Goal: Information Seeking & Learning: Learn about a topic

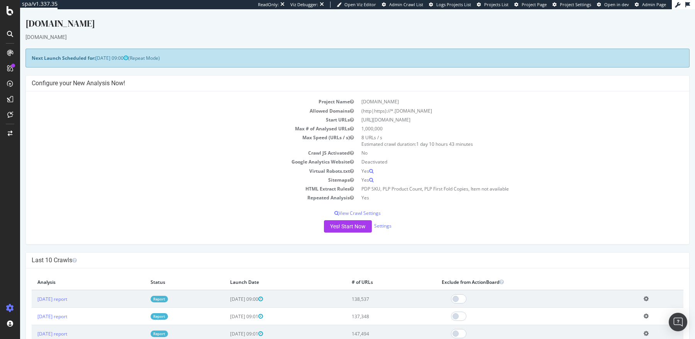
click at [168, 300] on link "Report" at bounding box center [159, 299] width 17 height 7
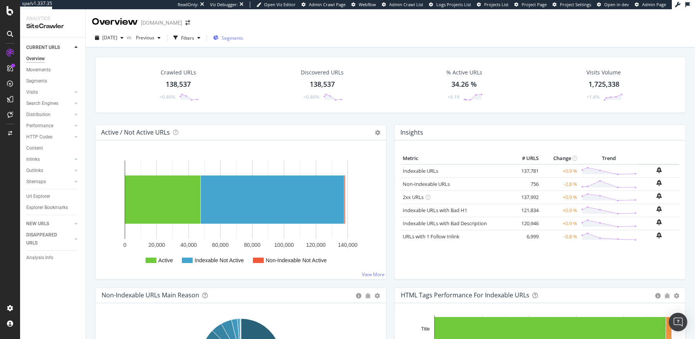
click at [237, 39] on span "Segments" at bounding box center [233, 38] width 22 height 7
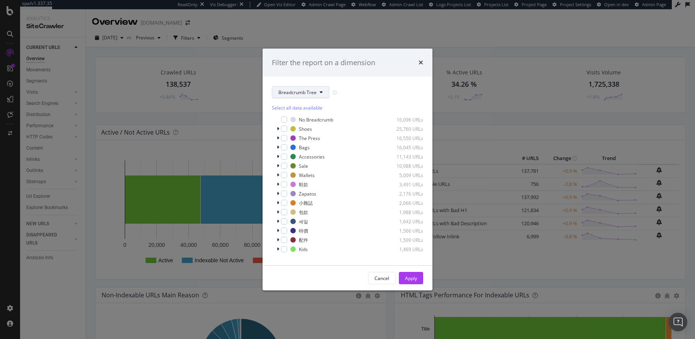
click at [283, 91] on span "Breadcrumb Tree" at bounding box center [297, 92] width 38 height 7
click at [293, 165] on span "Languages" at bounding box center [303, 162] width 50 height 7
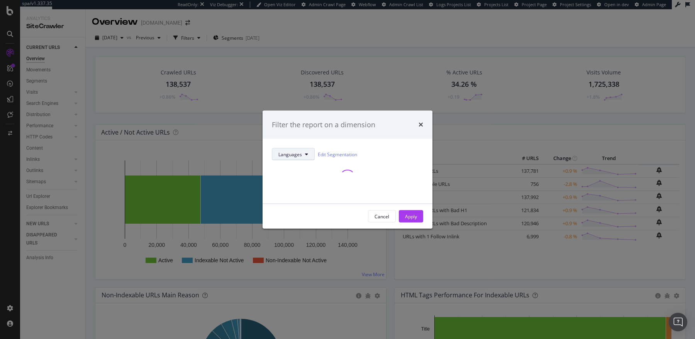
click at [295, 151] on span "Languages" at bounding box center [290, 154] width 24 height 7
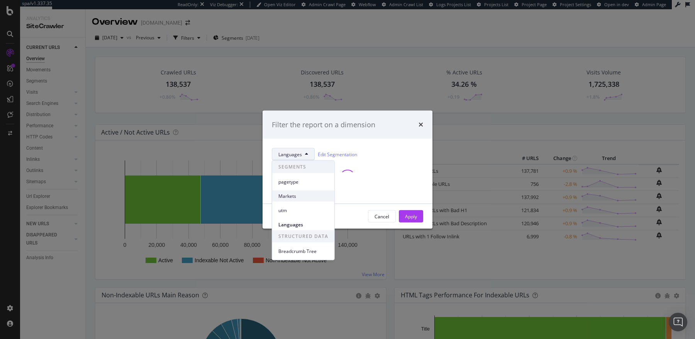
click at [294, 195] on span "Markets" at bounding box center [303, 196] width 50 height 7
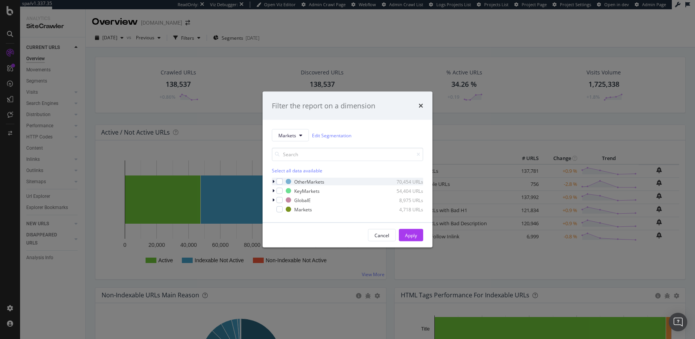
click at [272, 181] on icon "modal" at bounding box center [273, 181] width 2 height 5
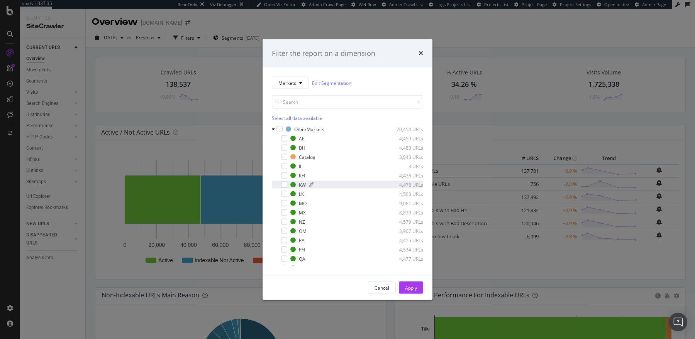
drag, startPoint x: 337, startPoint y: 213, endPoint x: 399, endPoint y: 184, distance: 68.6
click at [399, 184] on div "AE 4,459 URLs BH 4,483 URLs Catalog 3,843 URLs IL 3 URLs KH 4,438 URLs KW 4,478…" at bounding box center [347, 203] width 151 height 137
click at [273, 251] on icon "modal" at bounding box center [273, 252] width 2 height 5
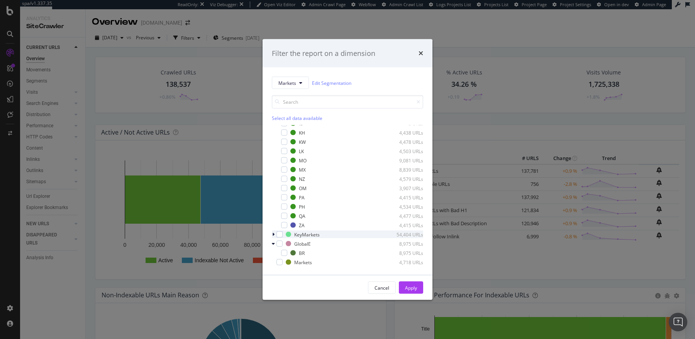
click at [273, 232] on icon "modal" at bounding box center [273, 234] width 2 height 5
click at [283, 224] on div "modal" at bounding box center [284, 225] width 6 height 6
click at [281, 232] on div "modal" at bounding box center [284, 234] width 6 height 6
click at [415, 289] on div "Apply" at bounding box center [411, 287] width 12 height 7
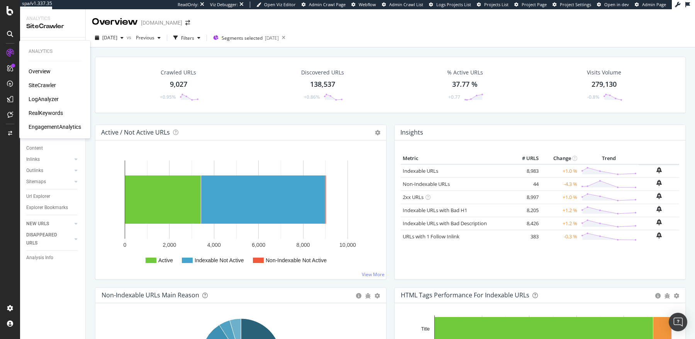
click at [37, 116] on div "RealKeywords" at bounding box center [46, 113] width 34 height 8
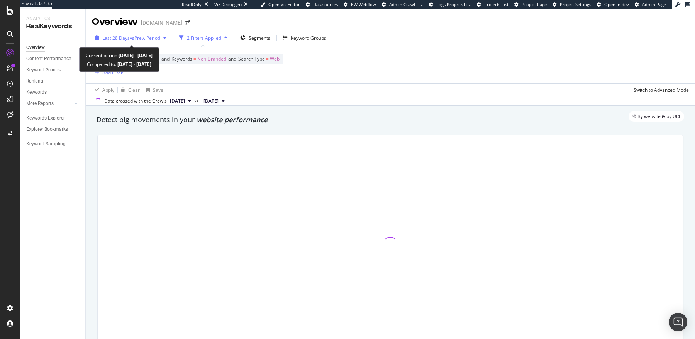
click at [133, 36] on span "vs Prev. Period" at bounding box center [145, 38] width 30 height 7
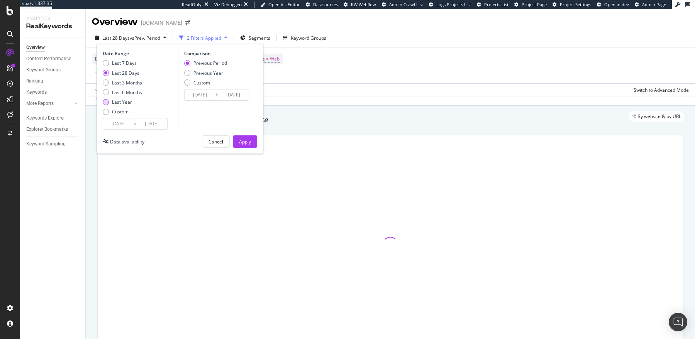
click at [125, 100] on div "Last Year" at bounding box center [122, 102] width 20 height 7
type input "2024/09/18"
type input "2023/09/19"
type input "2024/09/17"
click at [212, 72] on div "Previous Year" at bounding box center [208, 73] width 30 height 7
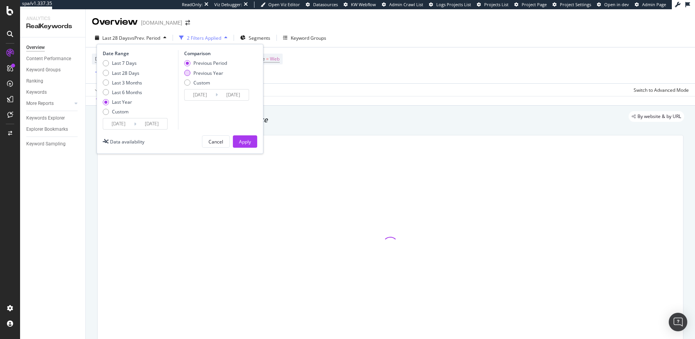
type input "2023/09/20"
type input "2024/09/18"
click at [249, 146] on div "Apply" at bounding box center [245, 142] width 12 height 12
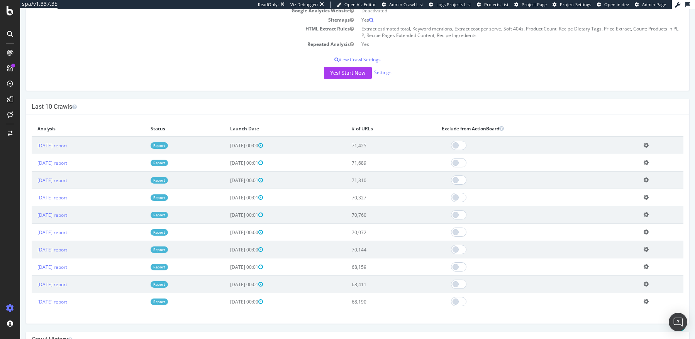
scroll to position [152, 0]
click at [168, 145] on link "Report" at bounding box center [159, 144] width 17 height 7
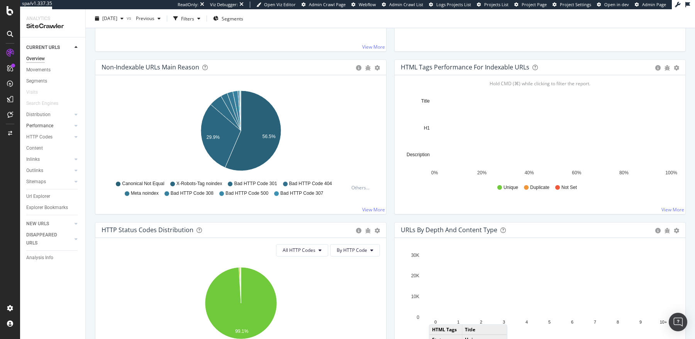
scroll to position [179, 0]
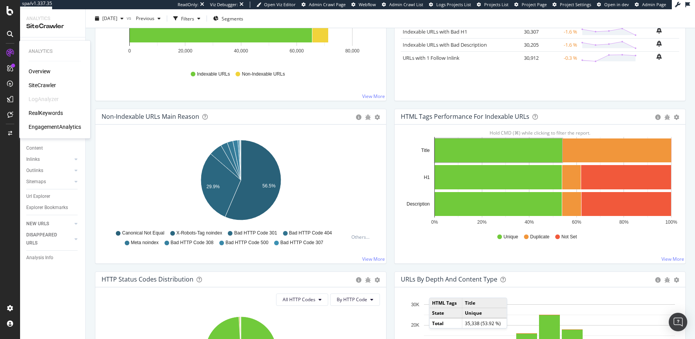
click at [41, 114] on div "RealKeywords" at bounding box center [46, 113] width 34 height 8
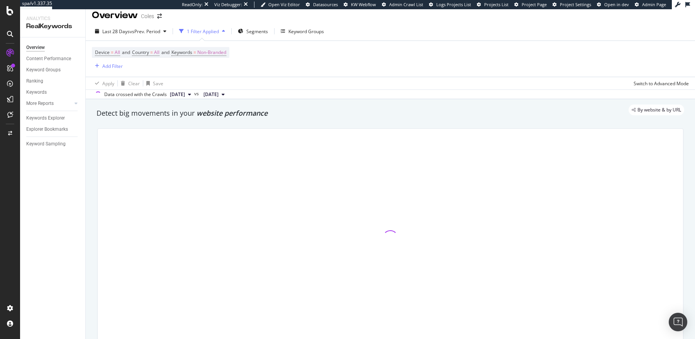
scroll to position [8, 0]
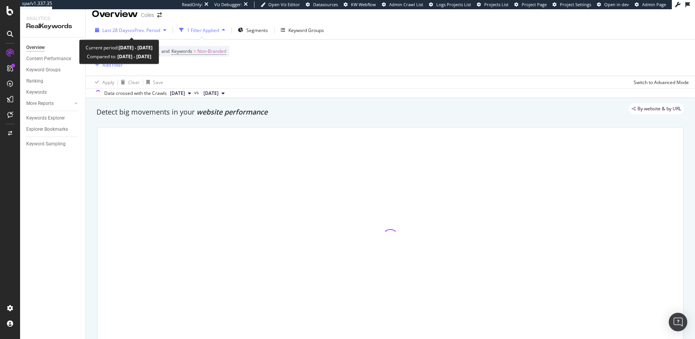
click at [140, 27] on span "vs Prev. Period" at bounding box center [145, 30] width 30 height 7
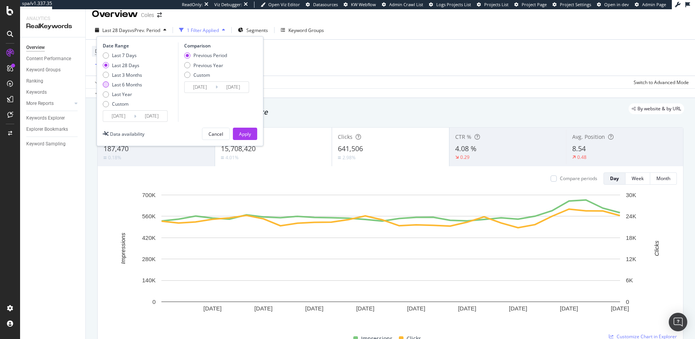
click at [127, 81] on div "Last 6 Months" at bounding box center [127, 84] width 30 height 7
type input "2025/03/18"
type input "2024/09/15"
type input "2025/03/17"
click at [214, 64] on div "Previous Year" at bounding box center [208, 65] width 30 height 7
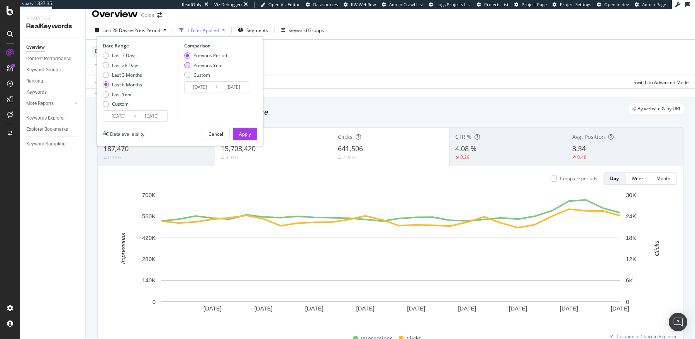
type input "2024/03/19"
type input "2024/09/18"
click at [244, 132] on div "Apply" at bounding box center [245, 134] width 12 height 7
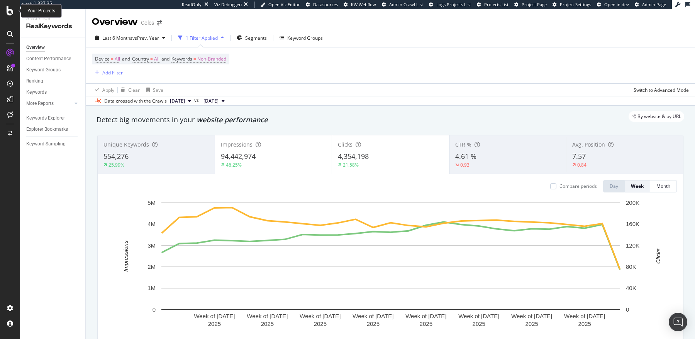
click at [9, 12] on icon at bounding box center [10, 10] width 7 height 9
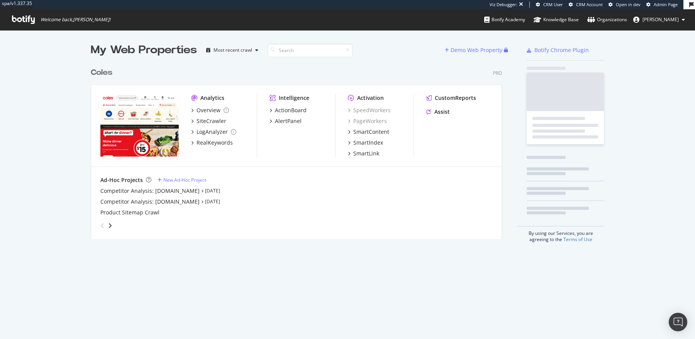
scroll to position [181, 417]
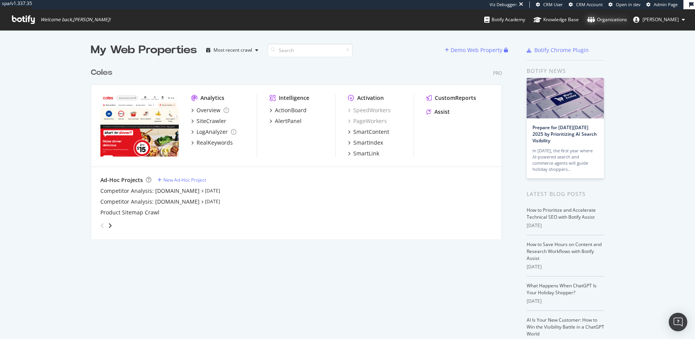
click at [627, 19] on div "Organizations" at bounding box center [607, 20] width 40 height 8
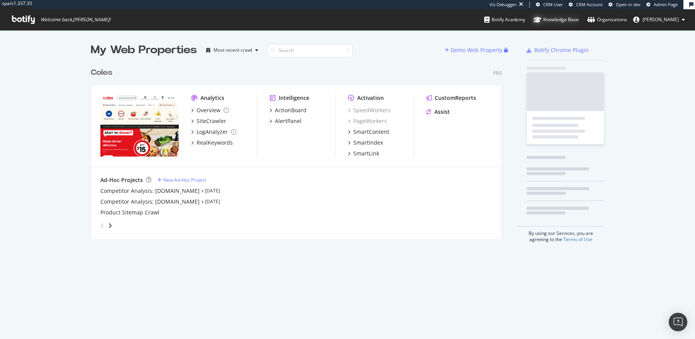
scroll to position [181, 417]
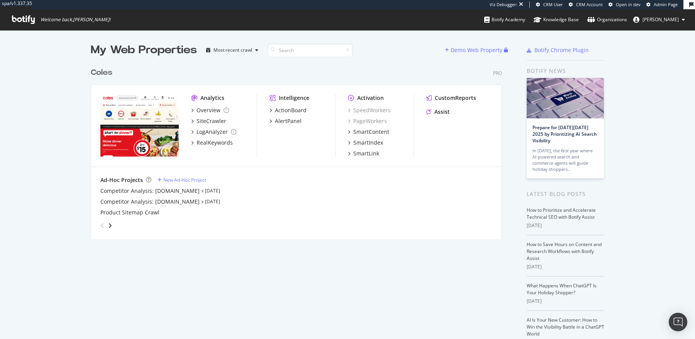
click at [669, 2] on span "Admin Page" at bounding box center [665, 5] width 24 height 6
